Goal: Transaction & Acquisition: Purchase product/service

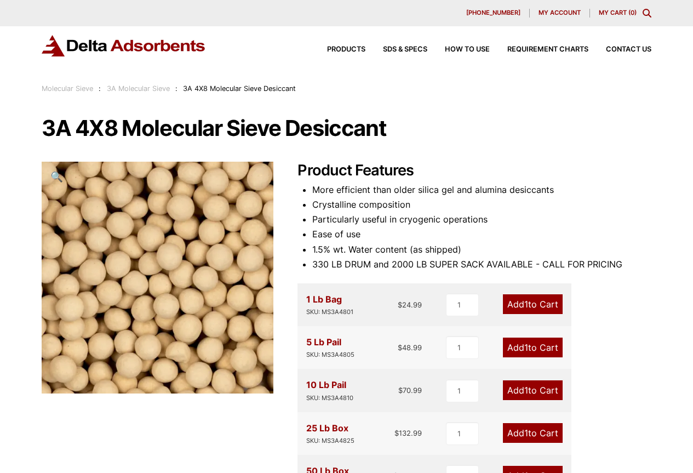
click at [630, 118] on h1 "3A 4X8 Molecular Sieve Desiccant" at bounding box center [347, 128] width 610 height 23
click at [311, 134] on h1 "3A 4X8 Molecular Sieve Desiccant" at bounding box center [347, 128] width 610 height 23
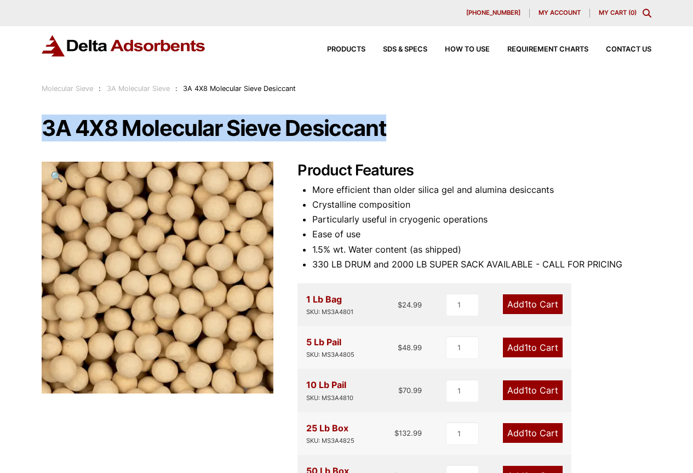
click at [311, 134] on h1 "3A 4X8 Molecular Sieve Desiccant" at bounding box center [347, 128] width 610 height 23
copy h1 "3A 4X8 Molecular Sieve Desiccant"
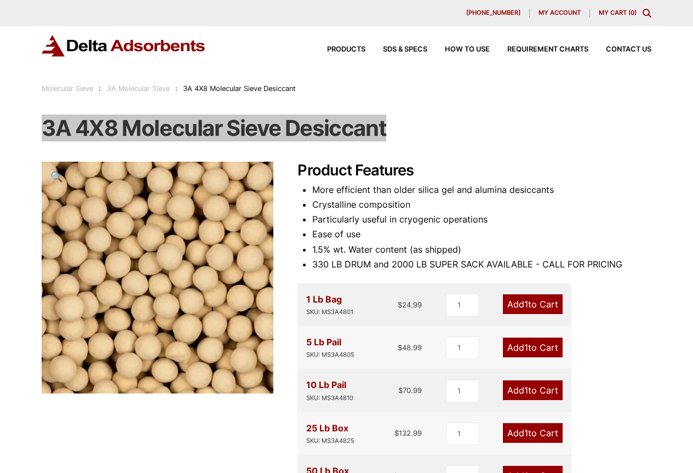
scroll to position [55, 0]
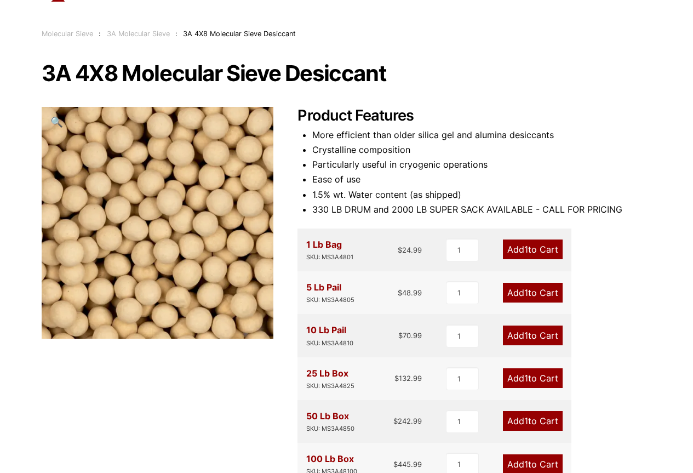
click at [408, 330] on div "10 Lb Pail SKU: MS3A4810 $ 70.99" at bounding box center [364, 335] width 116 height 25
copy bdi "70.99"
